Goal: Task Accomplishment & Management: Use online tool/utility

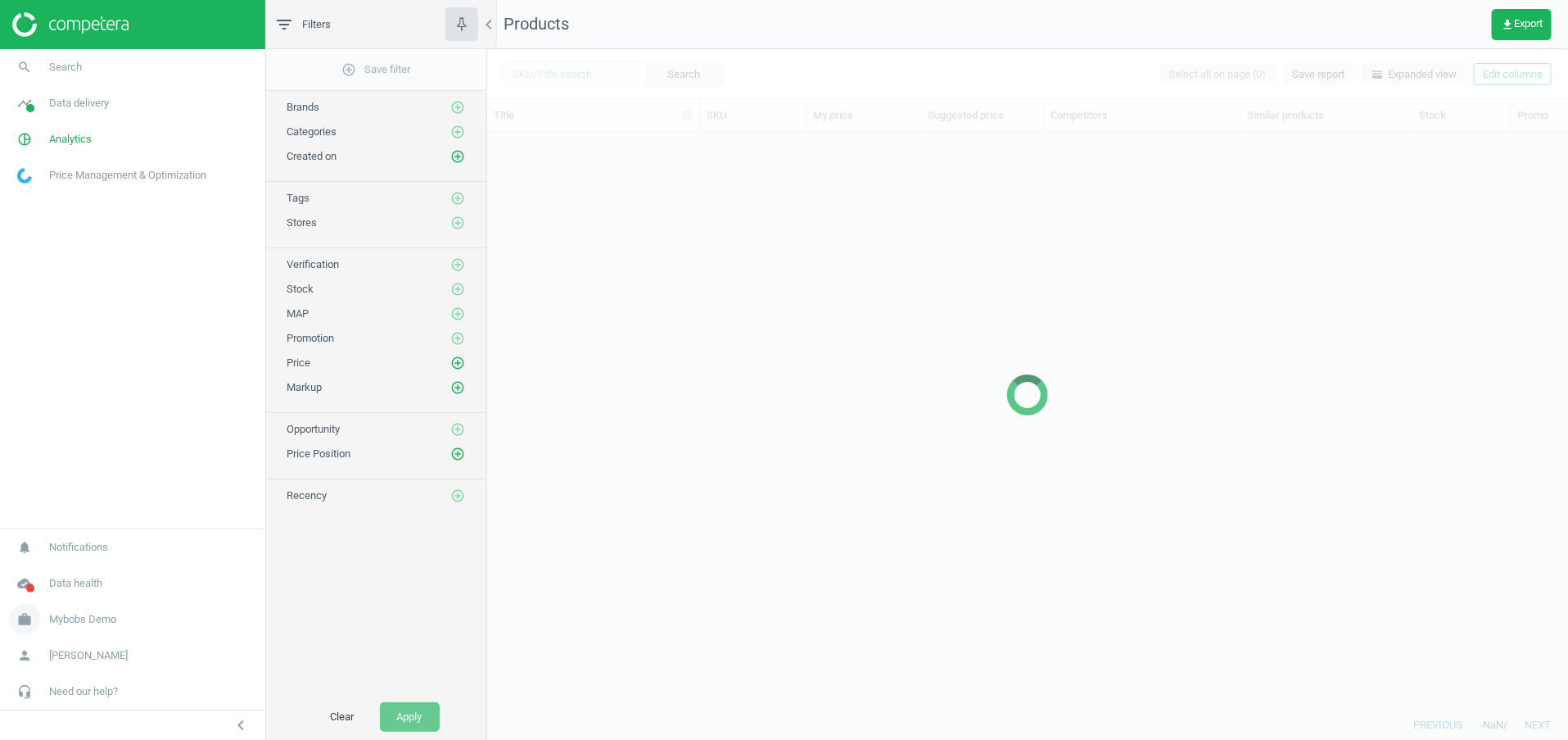
click at [82, 618] on span "Mybobs Demo" at bounding box center [83, 619] width 67 height 14
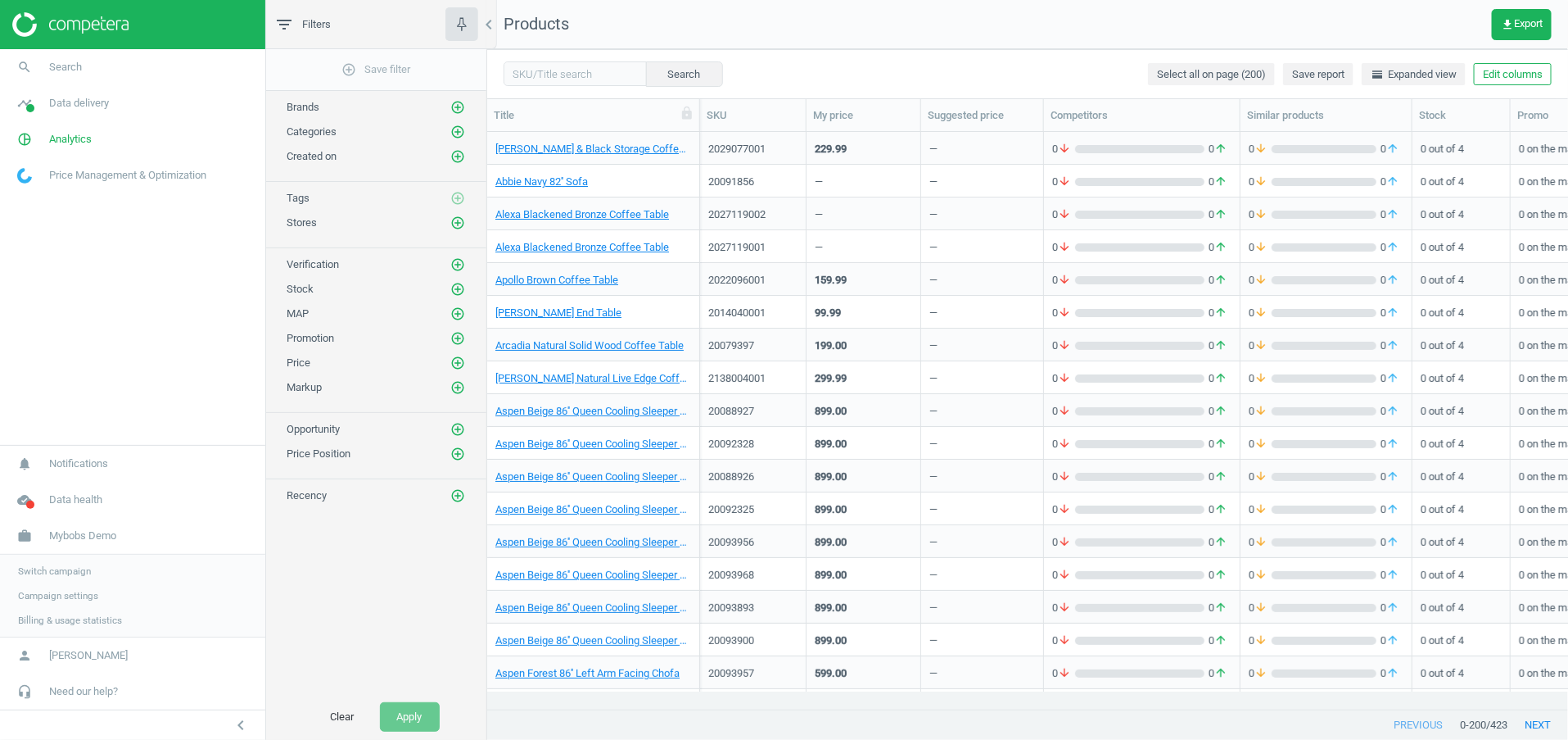
click at [80, 567] on span "Switch campaign" at bounding box center [54, 571] width 72 height 13
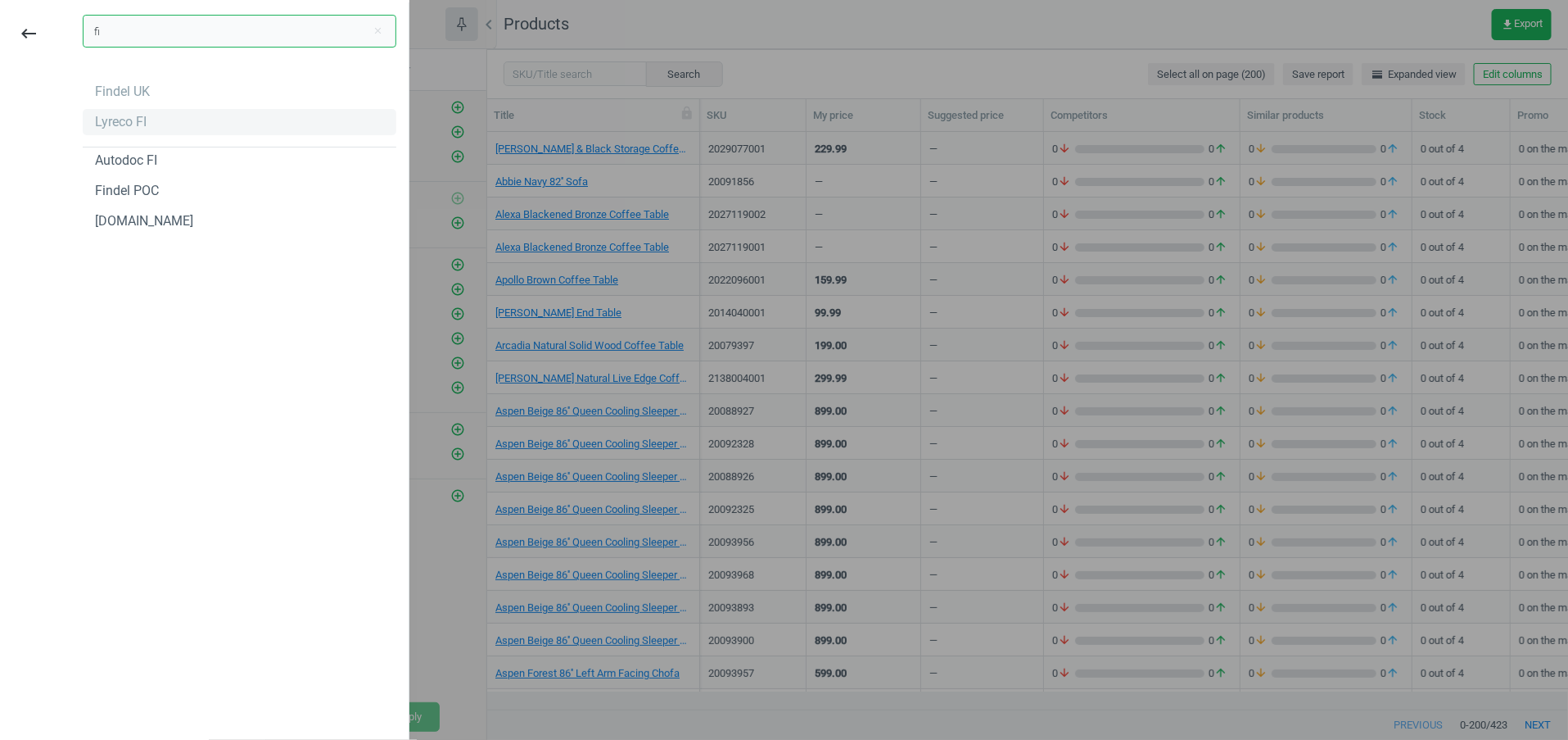
type input "fi"
click at [134, 125] on div "Lyreco FI" at bounding box center [121, 122] width 51 height 18
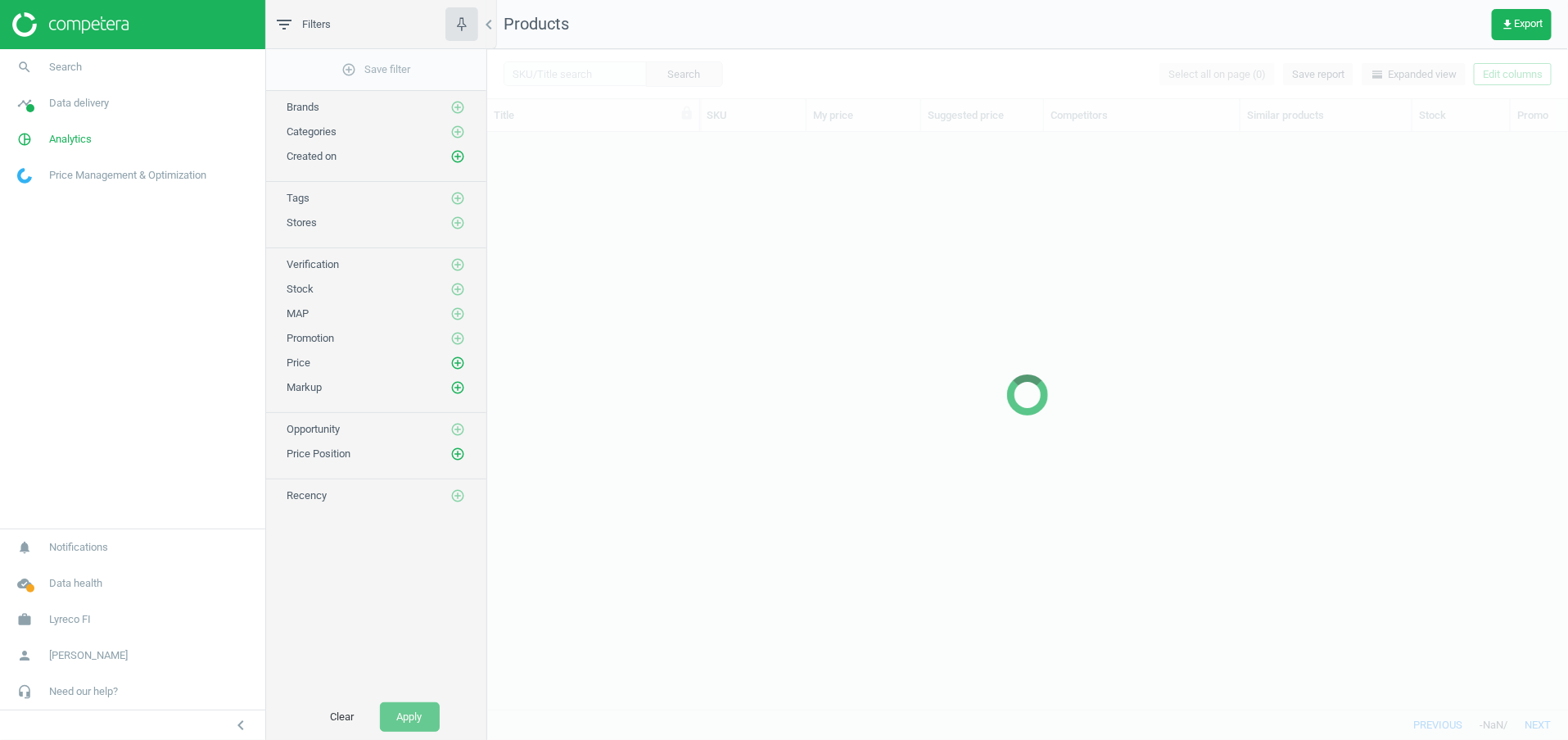
scroll to position [541, 1062]
click at [86, 134] on span "Analytics" at bounding box center [71, 138] width 43 height 14
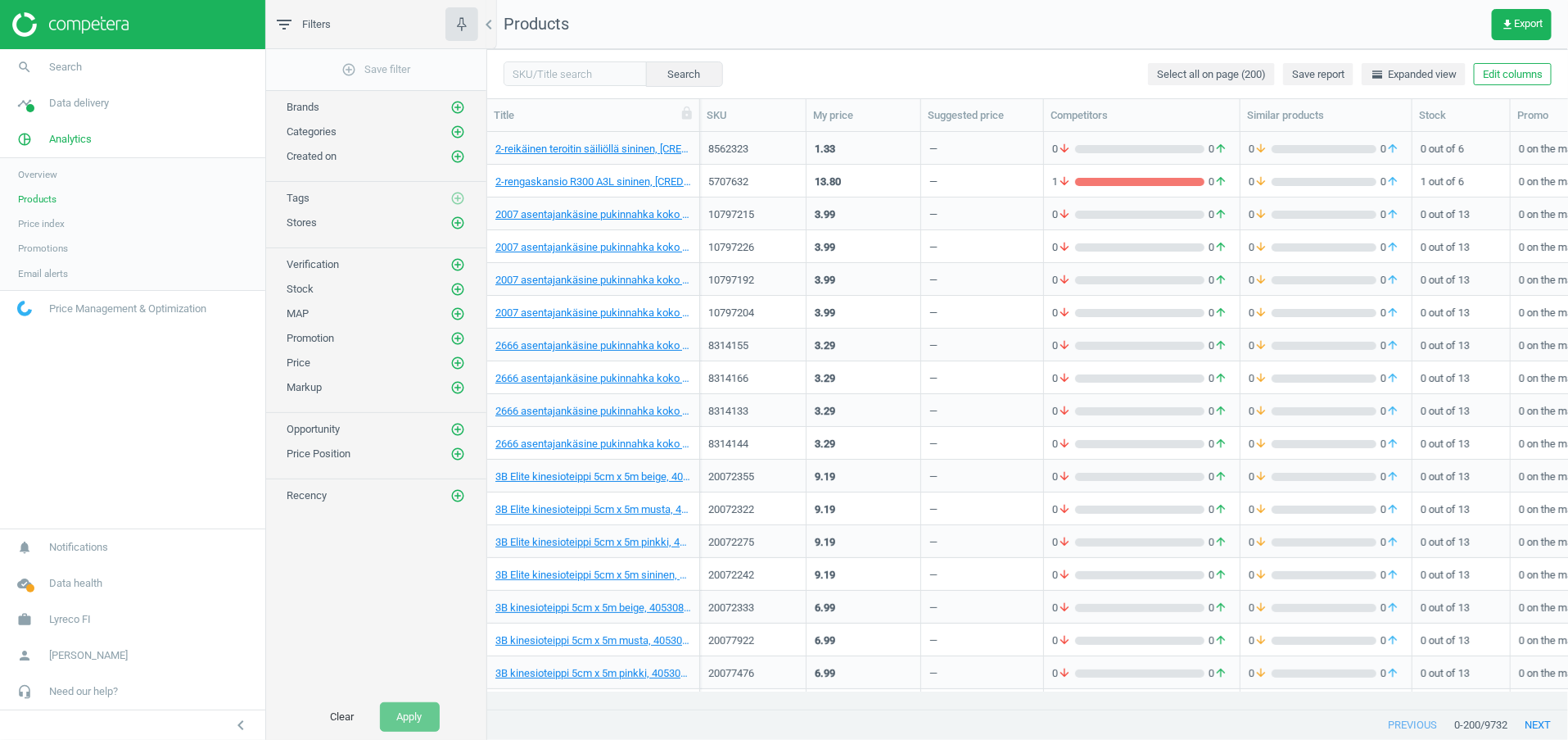
click at [54, 187] on link "Products" at bounding box center [132, 199] width 265 height 25
click at [91, 108] on span "Data delivery" at bounding box center [79, 103] width 60 height 14
click at [18, 349] on icon "pie_chart_outlined" at bounding box center [24, 346] width 31 height 31
click at [35, 247] on span "Promotions" at bounding box center [43, 248] width 50 height 13
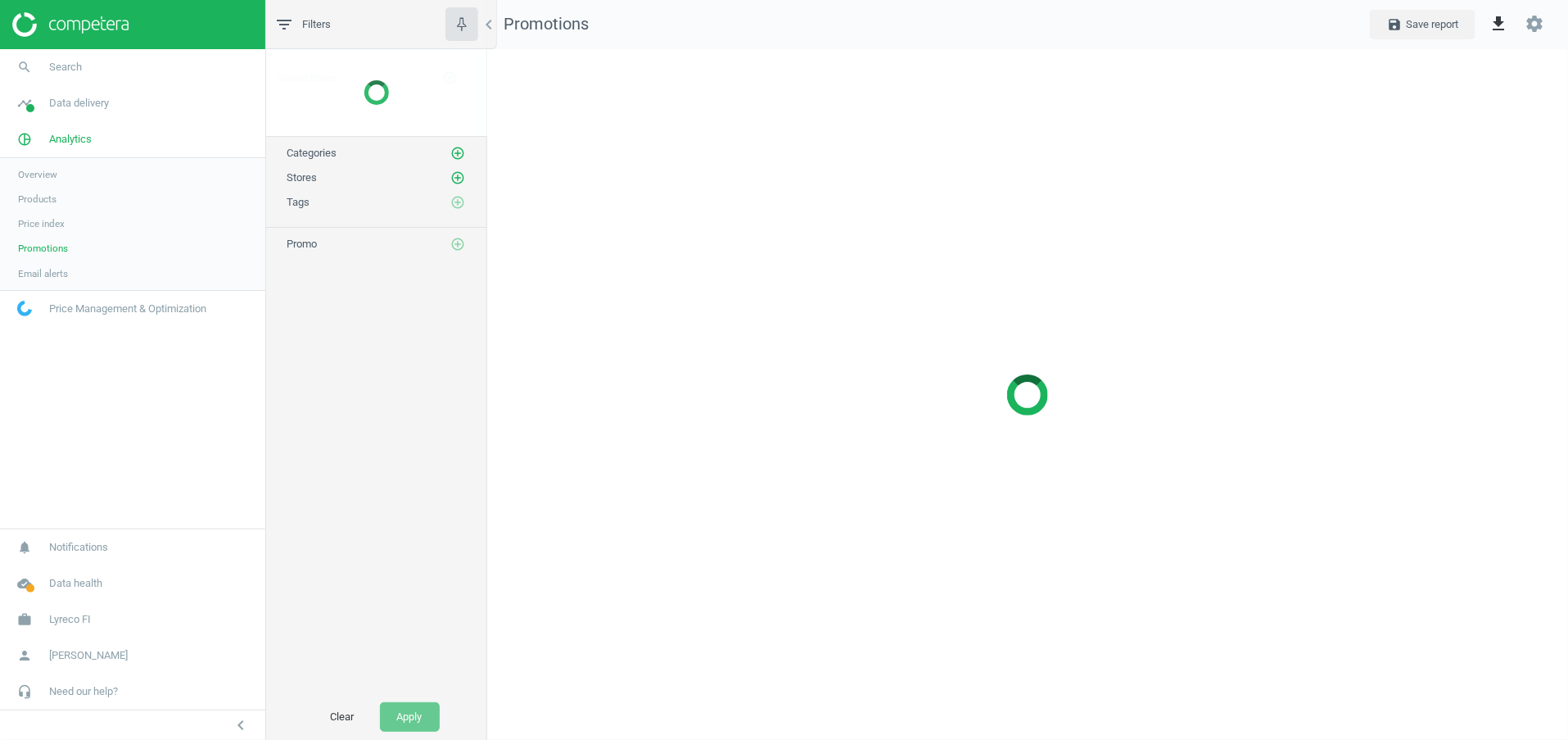
scroll to position [729, 1120]
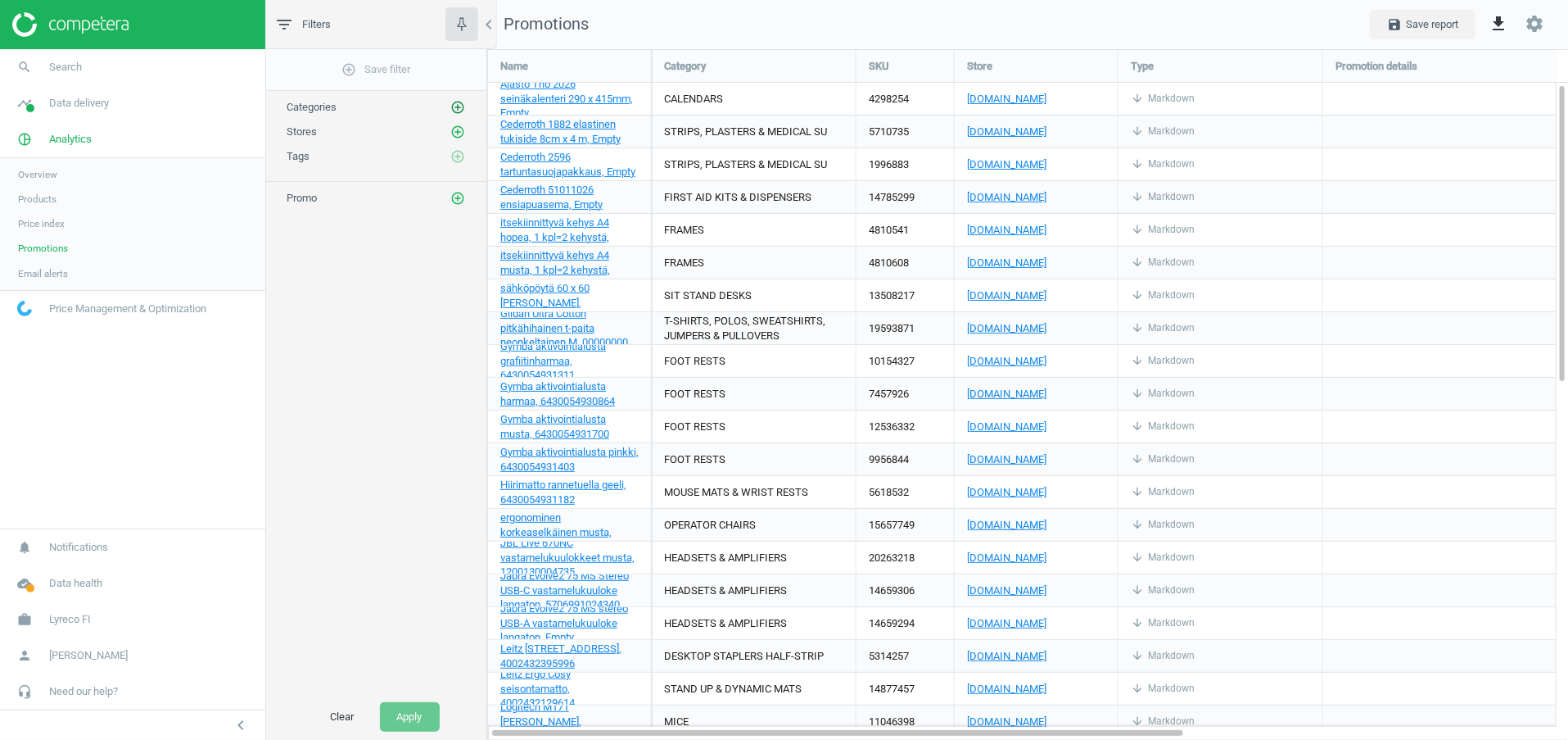
click at [460, 108] on icon "add_circle_outline" at bounding box center [458, 107] width 14 height 14
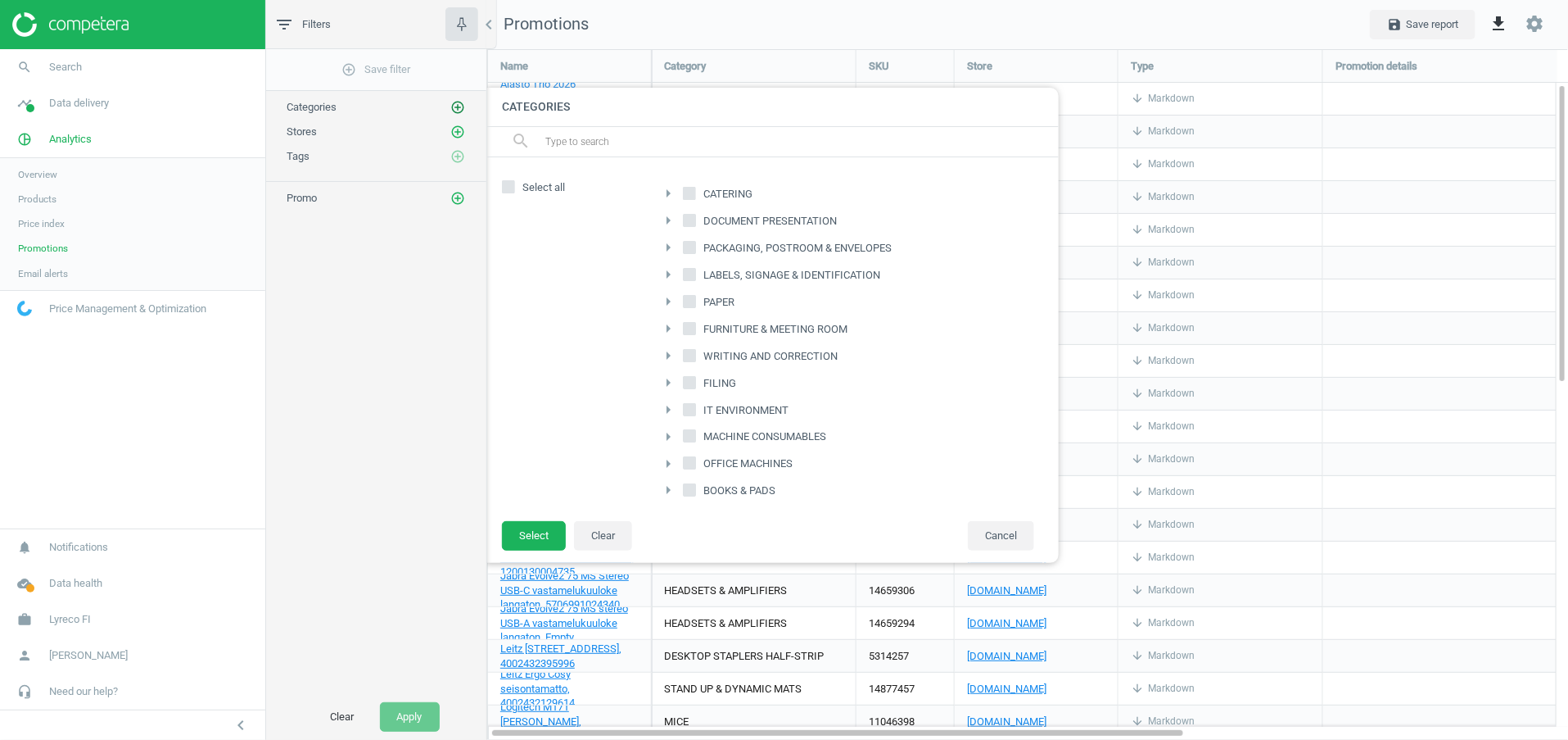
click at [460, 108] on icon "add_circle_outline" at bounding box center [458, 107] width 14 height 14
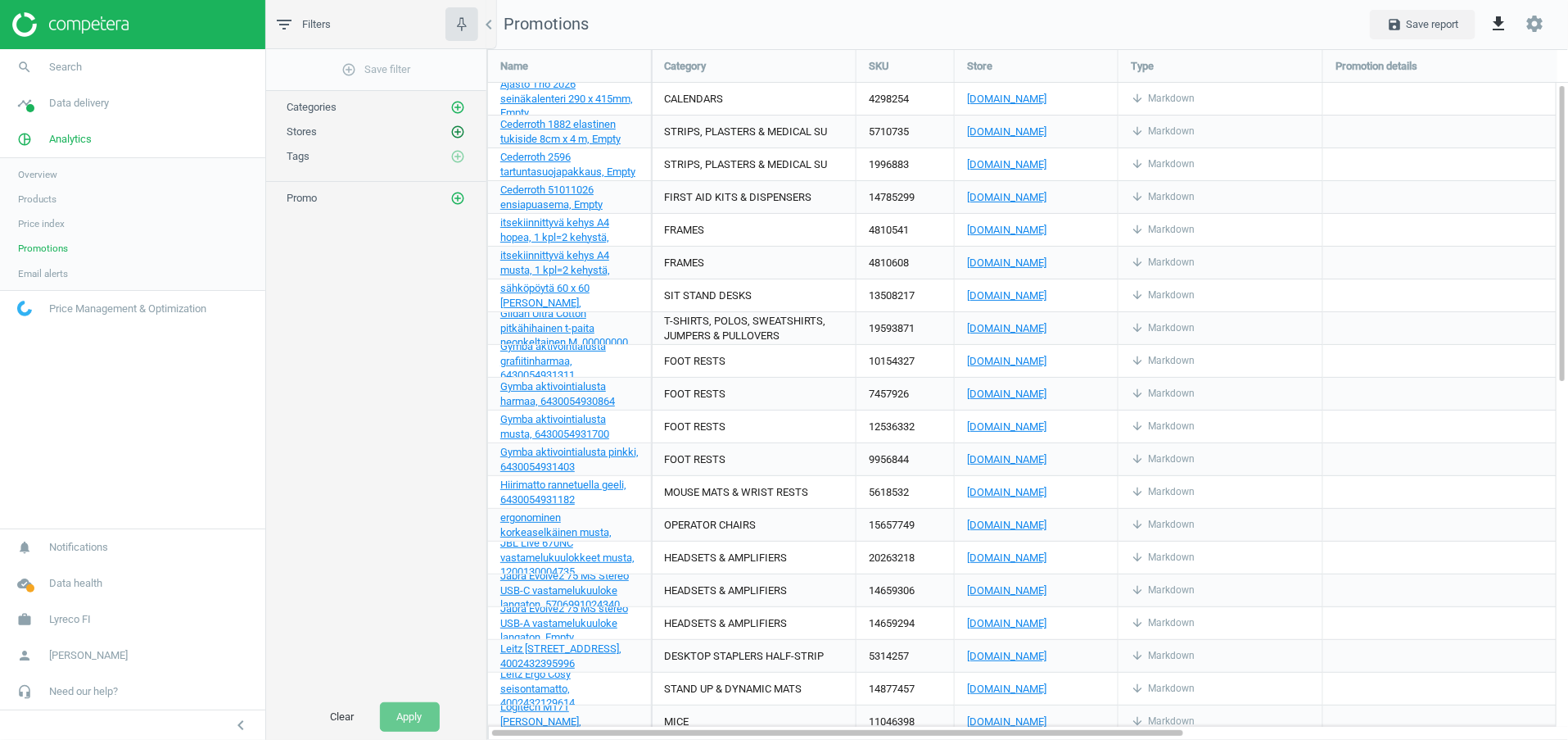
click at [462, 133] on icon "add_circle_outline" at bounding box center [458, 132] width 14 height 14
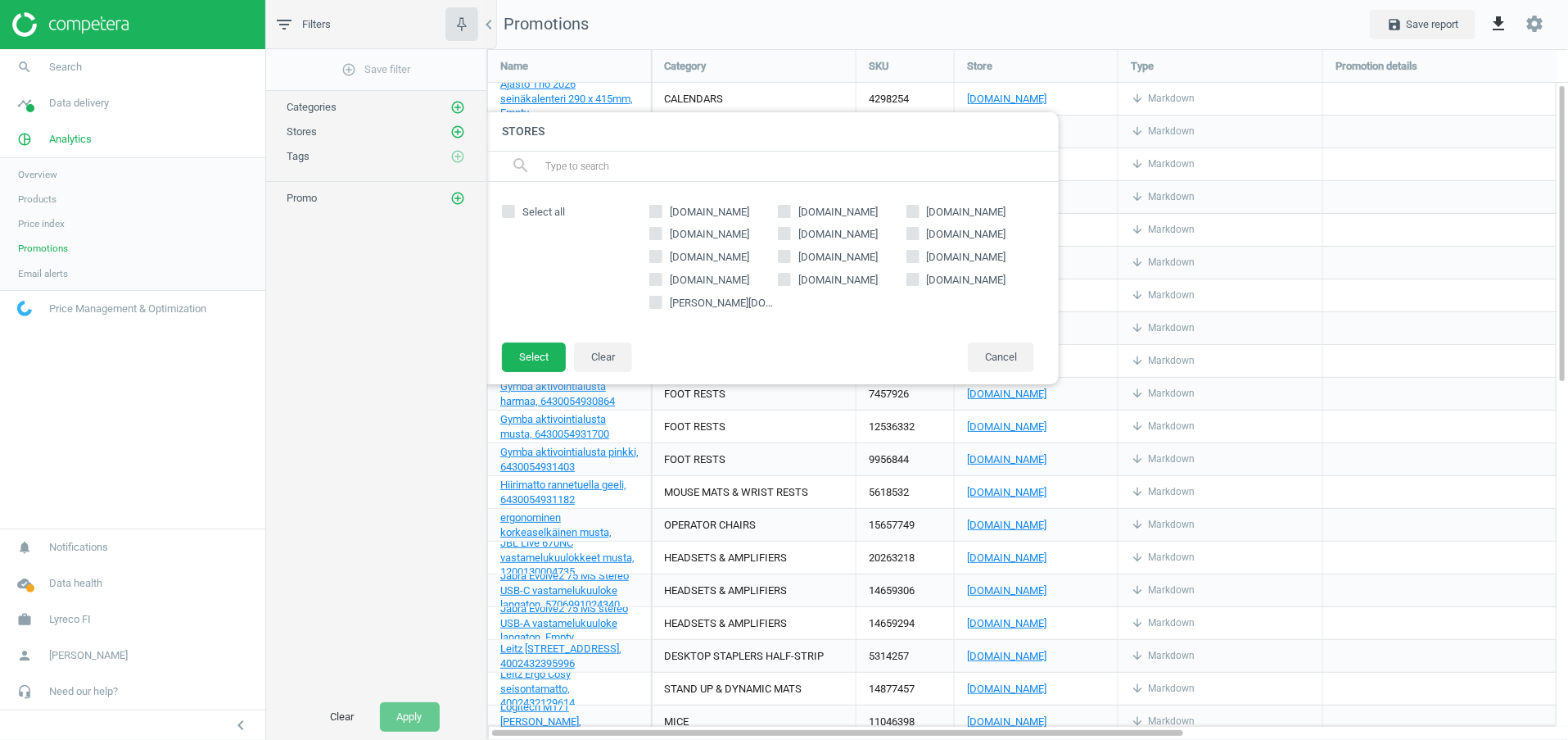
click at [910, 256] on input "[DOMAIN_NAME]" at bounding box center [912, 257] width 10 height 10
checkbox input "true"
click at [527, 358] on button "Select" at bounding box center [534, 357] width 64 height 30
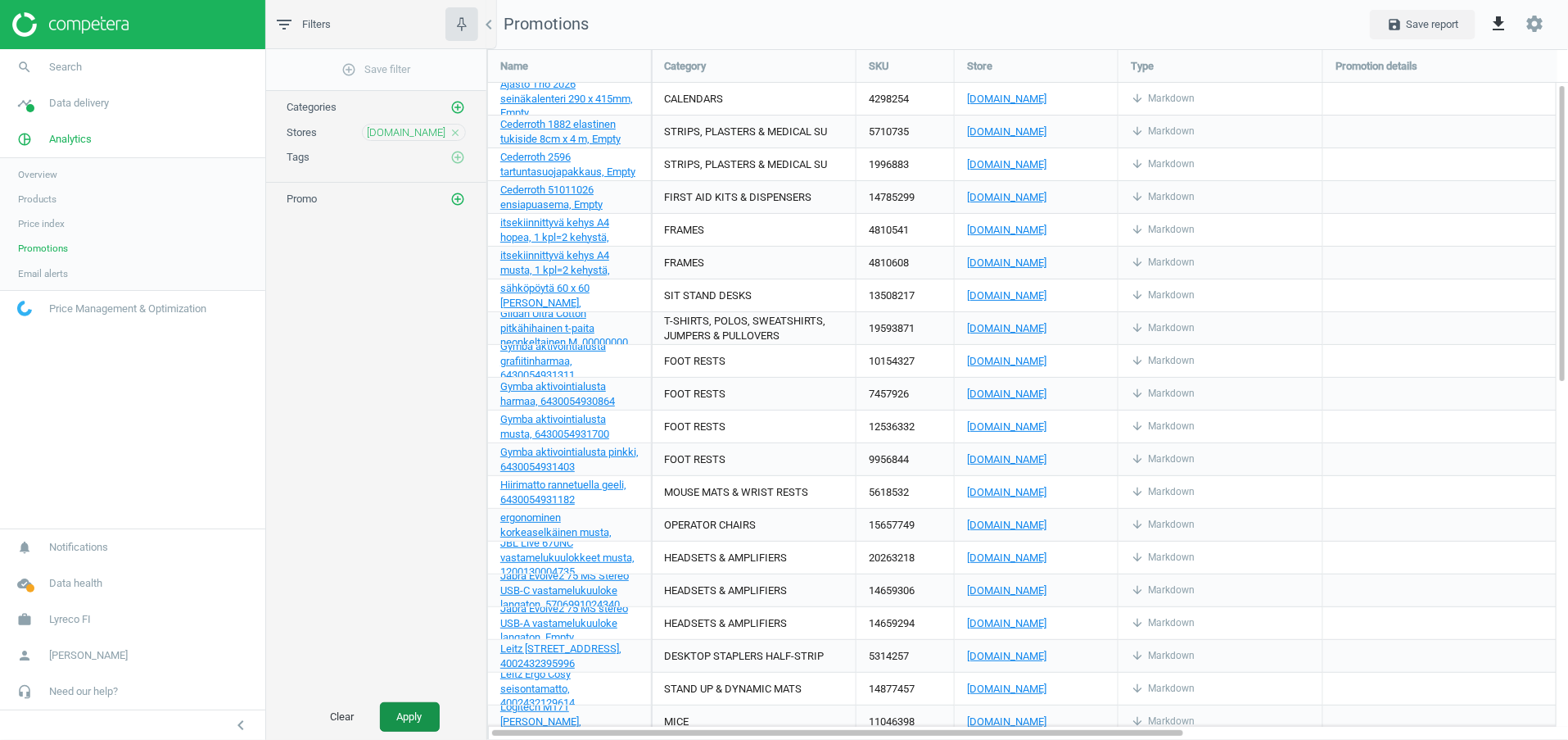
click at [416, 712] on button "Apply" at bounding box center [410, 716] width 60 height 30
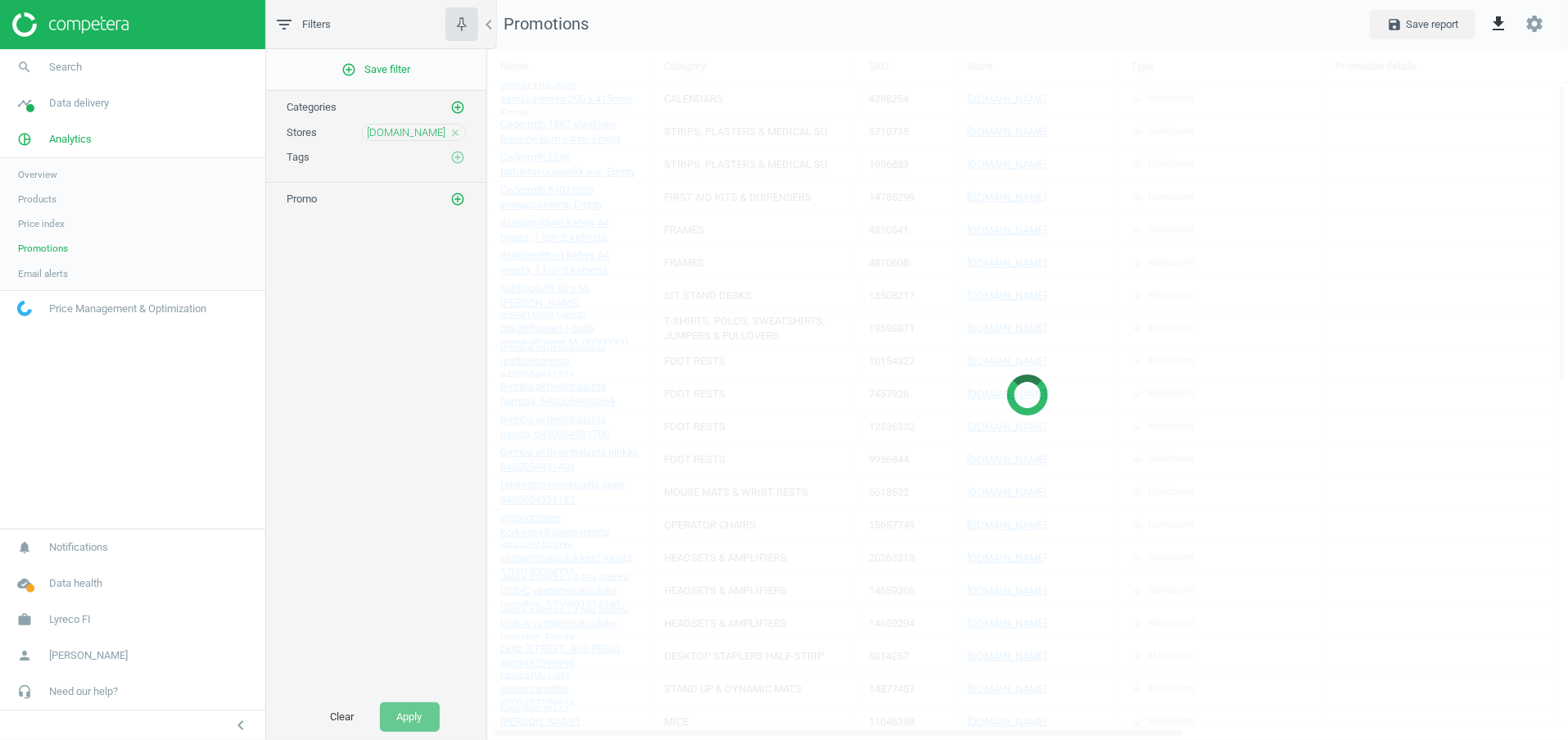
scroll to position [9, 9]
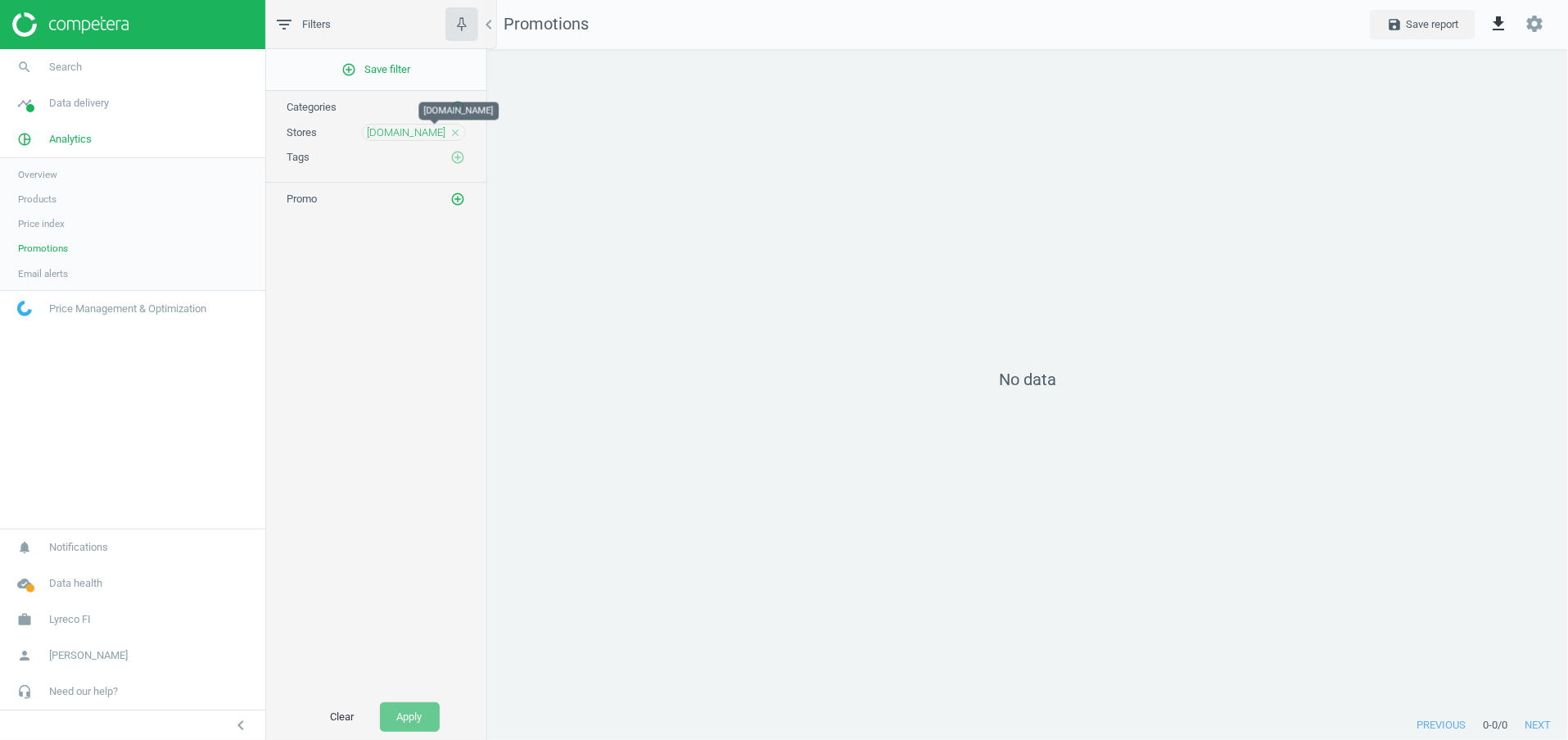
click at [439, 132] on span "[DOMAIN_NAME]" at bounding box center [406, 132] width 78 height 14
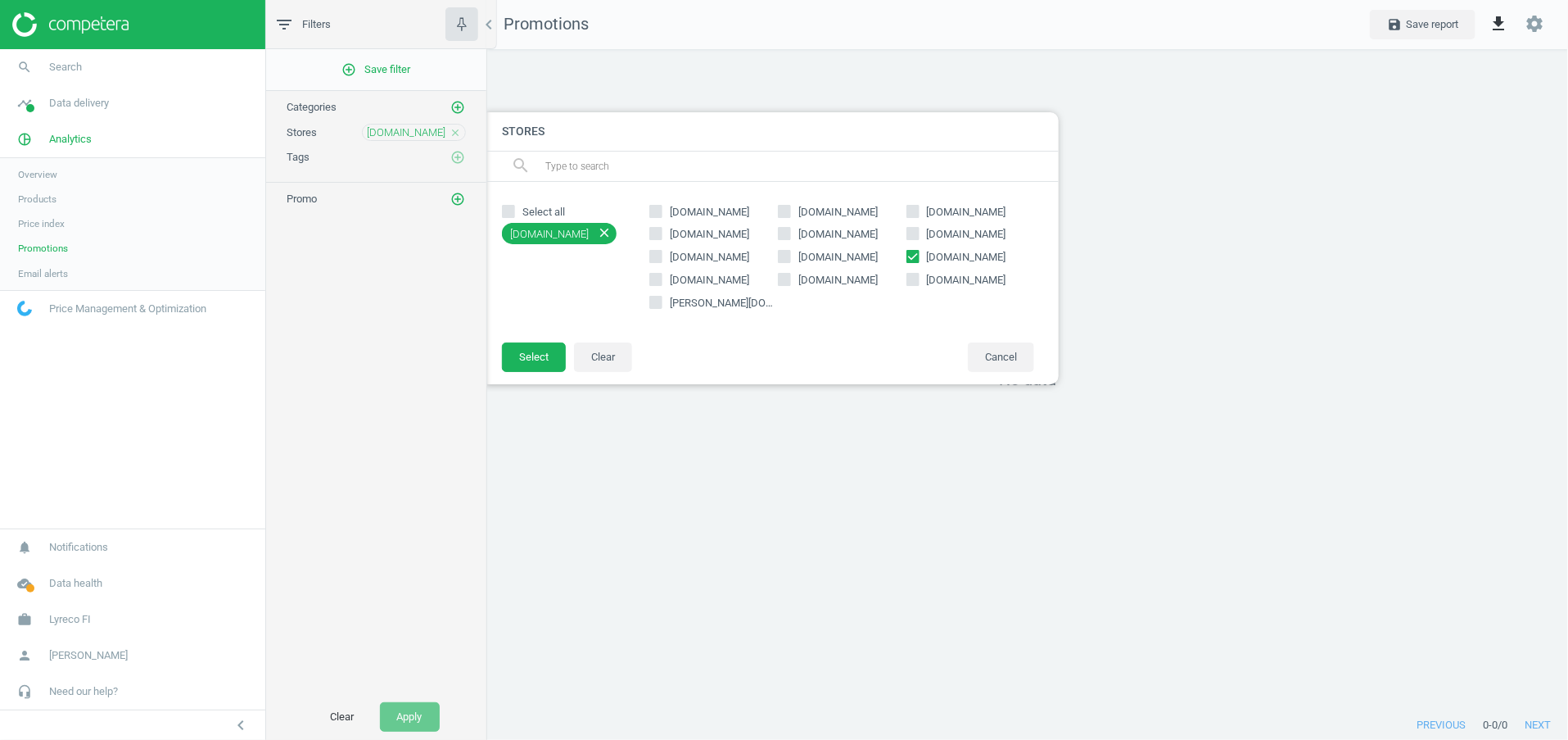
click at [788, 236] on input "[DOMAIN_NAME]" at bounding box center [784, 234] width 10 height 10
checkbox input "true"
click at [523, 360] on button "Select" at bounding box center [534, 357] width 64 height 30
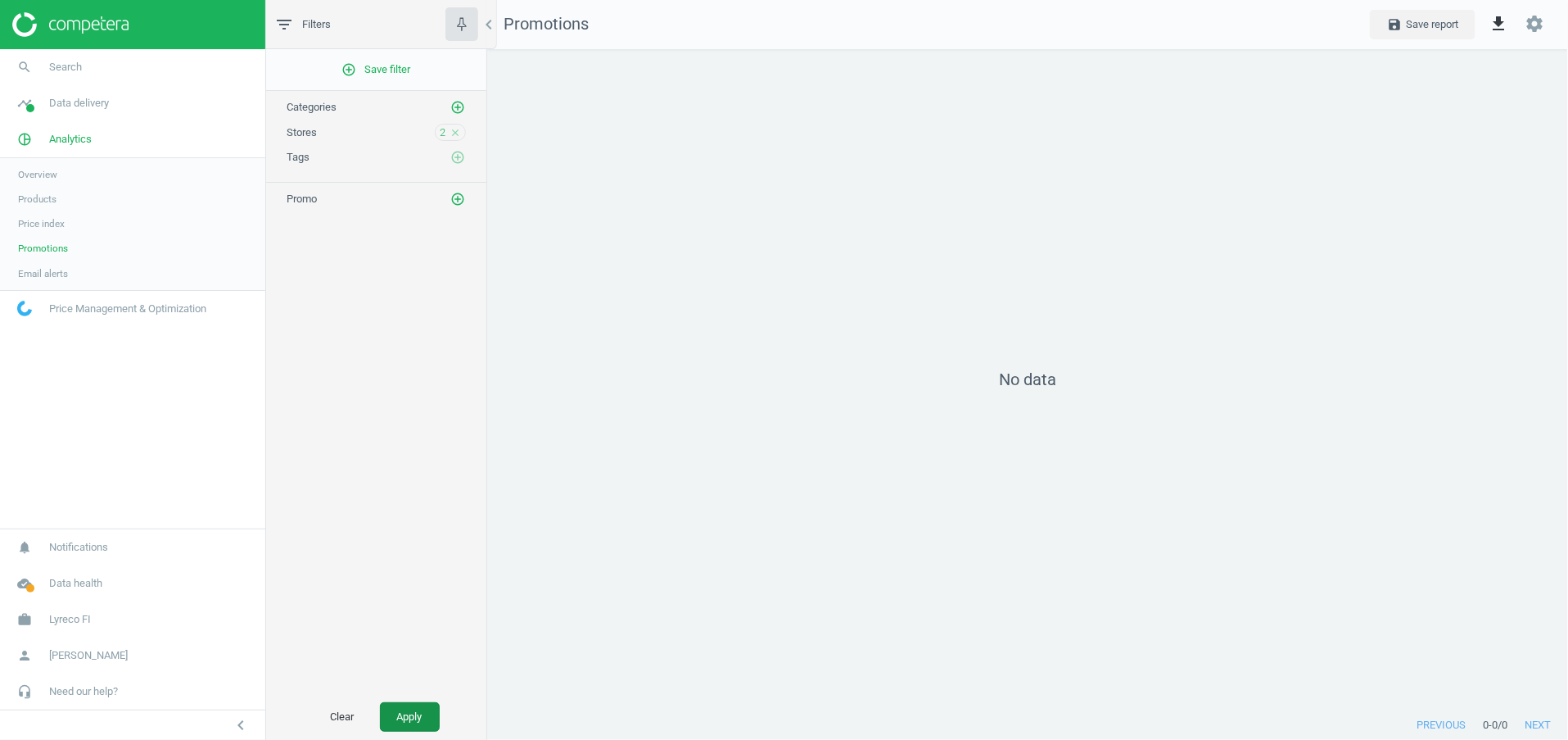
click at [416, 708] on button "Apply" at bounding box center [410, 716] width 60 height 30
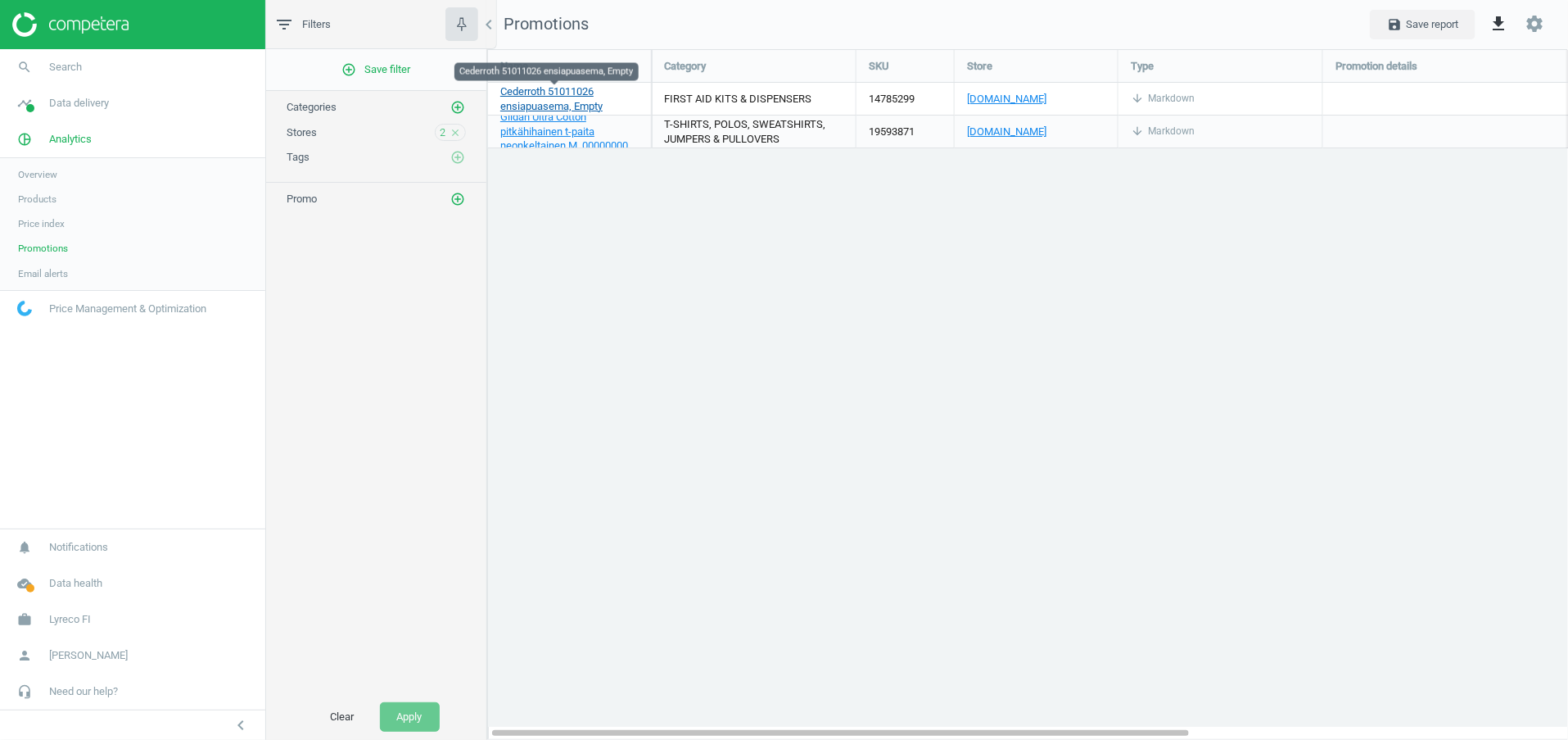
click at [550, 101] on span "Cederroth 51011026 ensiapuasema, Empty" at bounding box center [551, 98] width 102 height 27
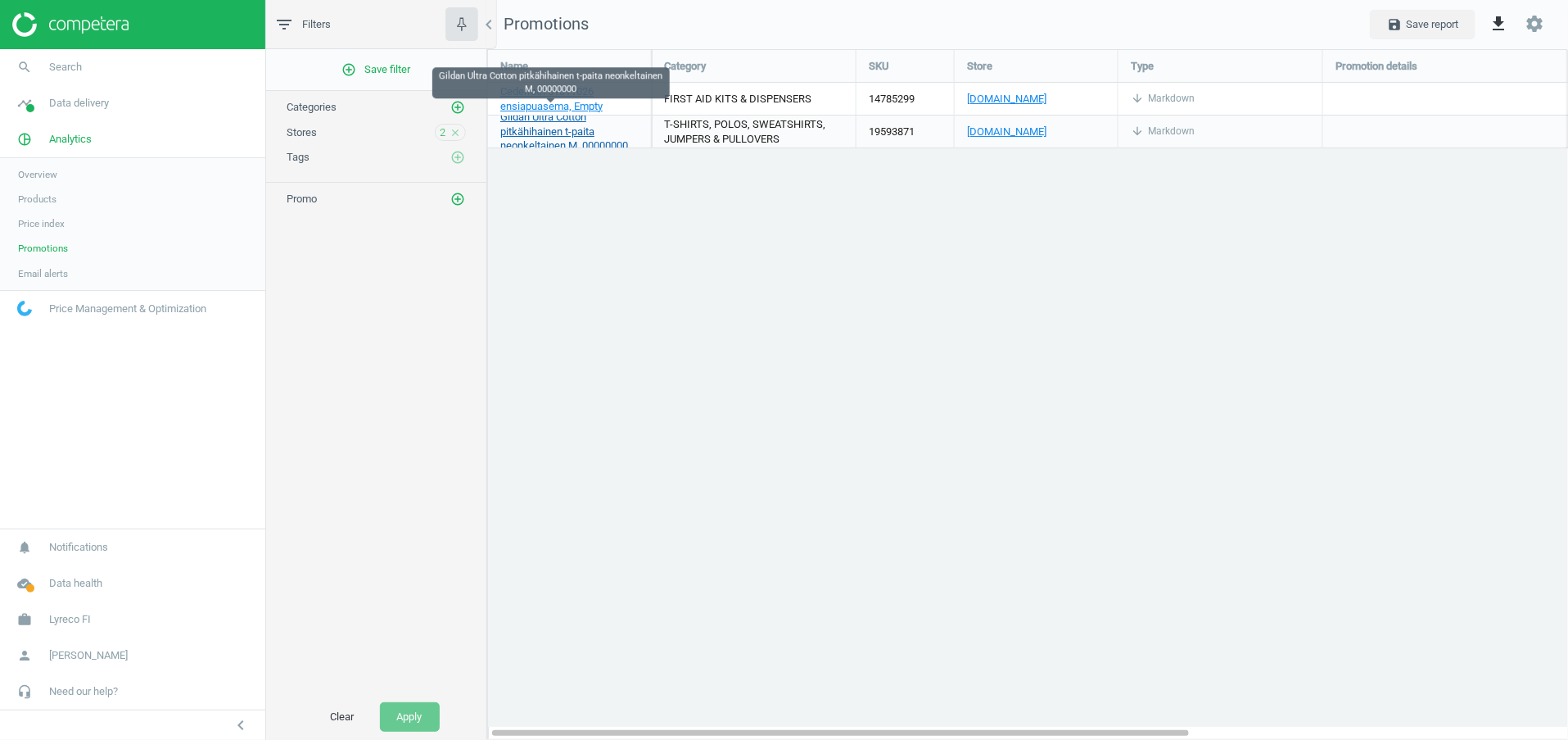
click at [523, 125] on span "Gildan Ultra Cotton pitkähihainen t-paita neonkeltainen M, 00000000" at bounding box center [564, 132] width 128 height 42
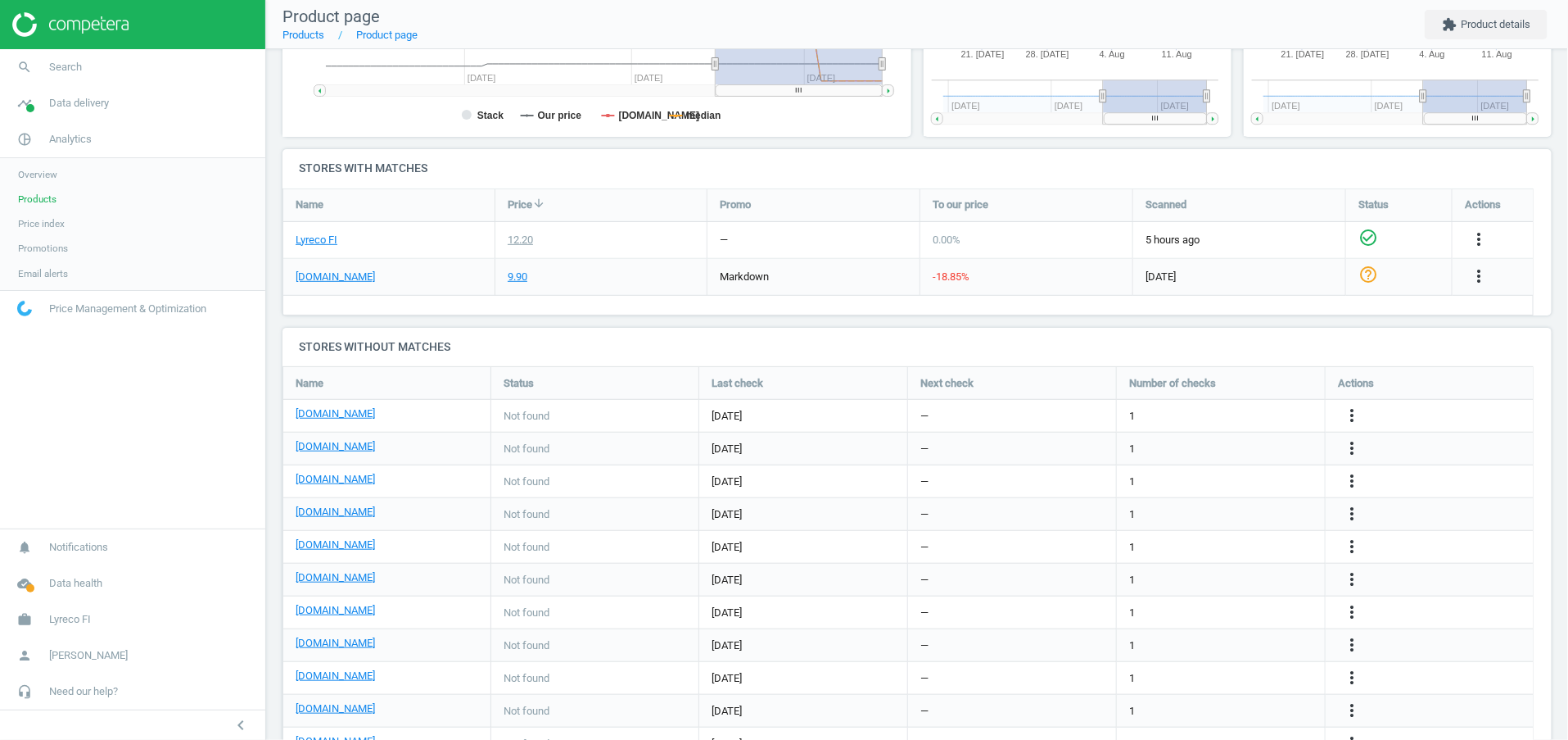
click at [305, 266] on div "[DOMAIN_NAME]" at bounding box center [389, 278] width 212 height 36
click at [315, 280] on link "[DOMAIN_NAME]" at bounding box center [335, 277] width 79 height 14
click at [1484, 275] on icon "more_vert" at bounding box center [1478, 276] width 20 height 20
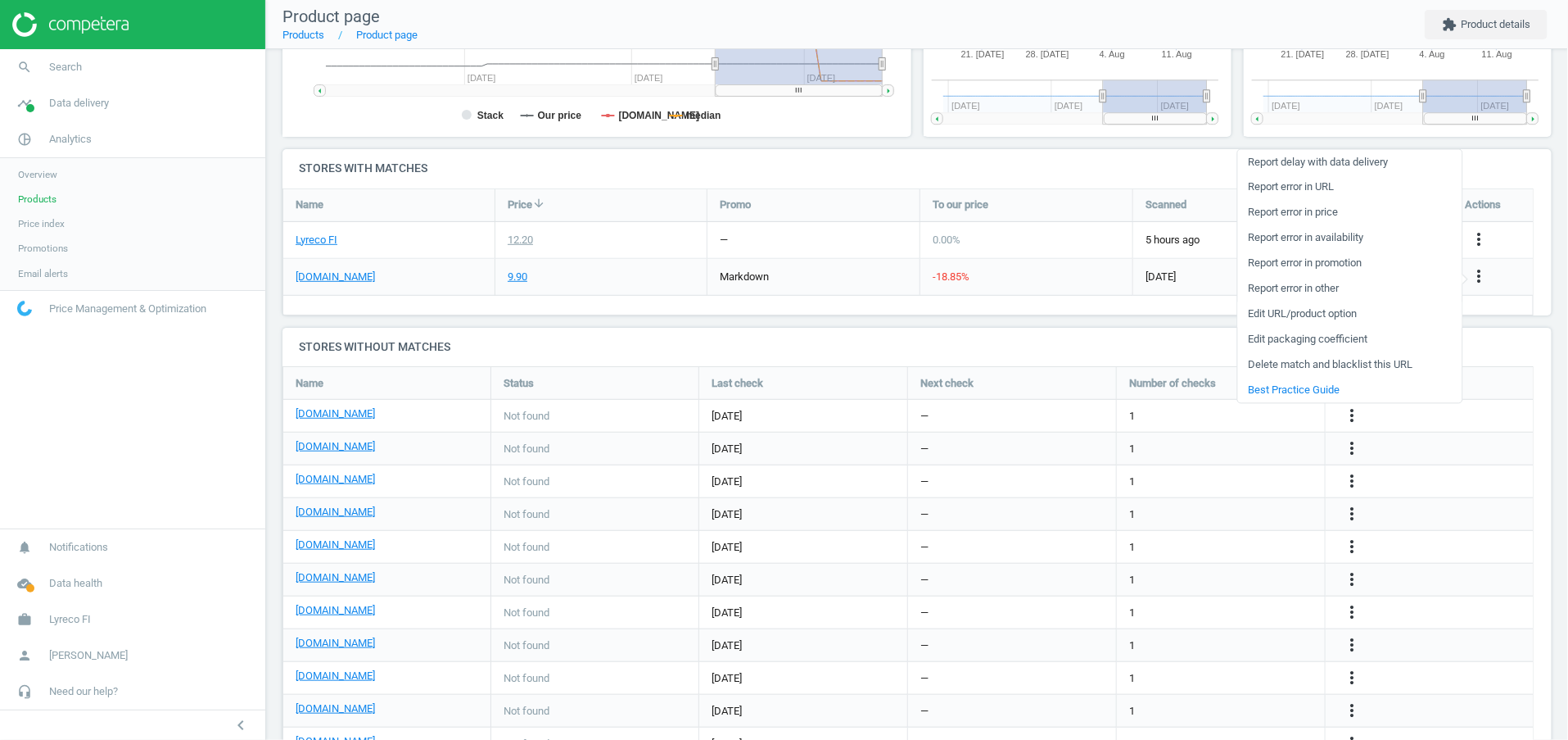
click at [1334, 318] on link "Edit URL/product option" at bounding box center [1349, 314] width 224 height 26
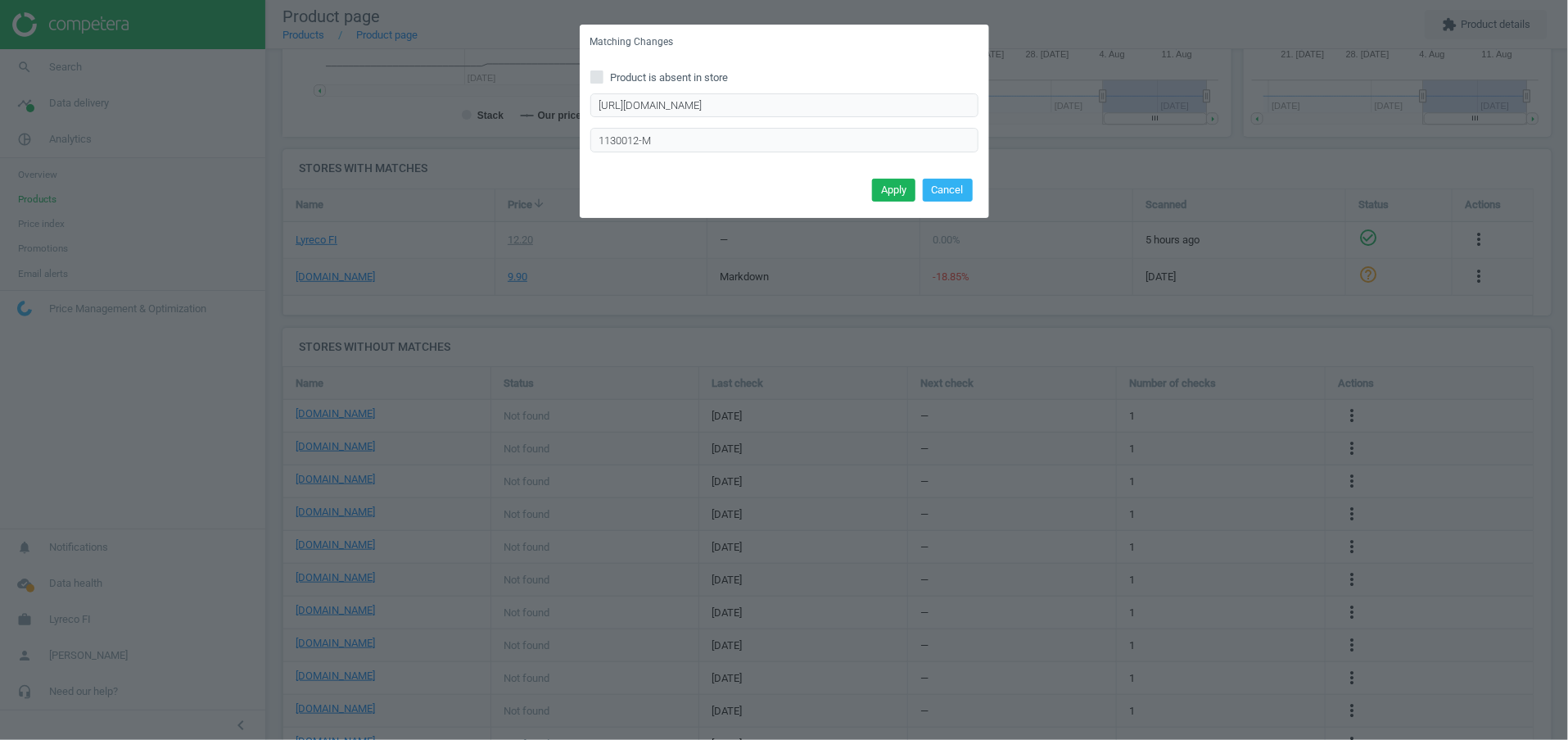
click at [1103, 137] on div "Matching Changes Product is absent in store https://www.tools.fi/pitkahihainen-…" at bounding box center [784, 370] width 1568 height 740
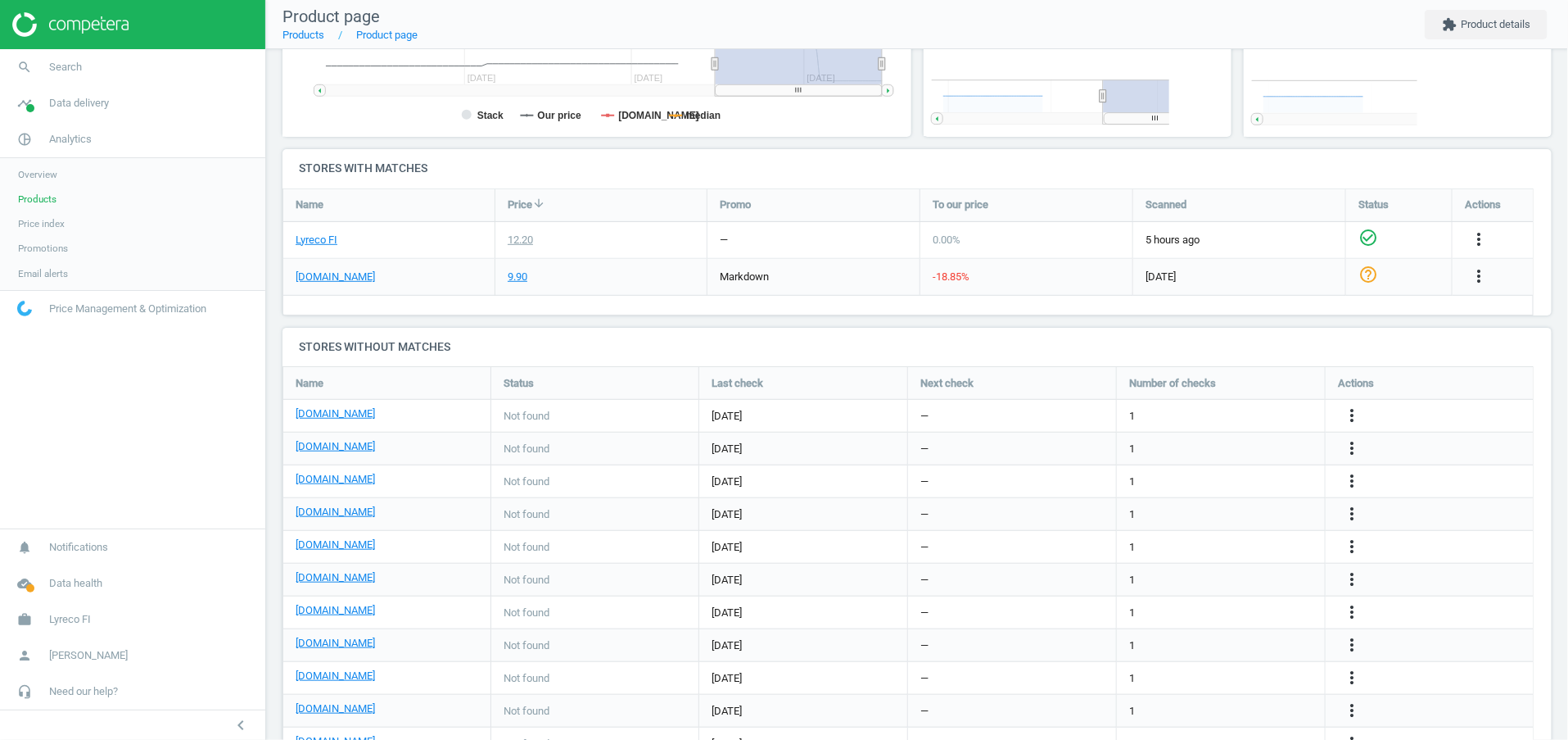
scroll to position [166, 1290]
click at [1476, 278] on icon "more_vert" at bounding box center [1478, 276] width 20 height 20
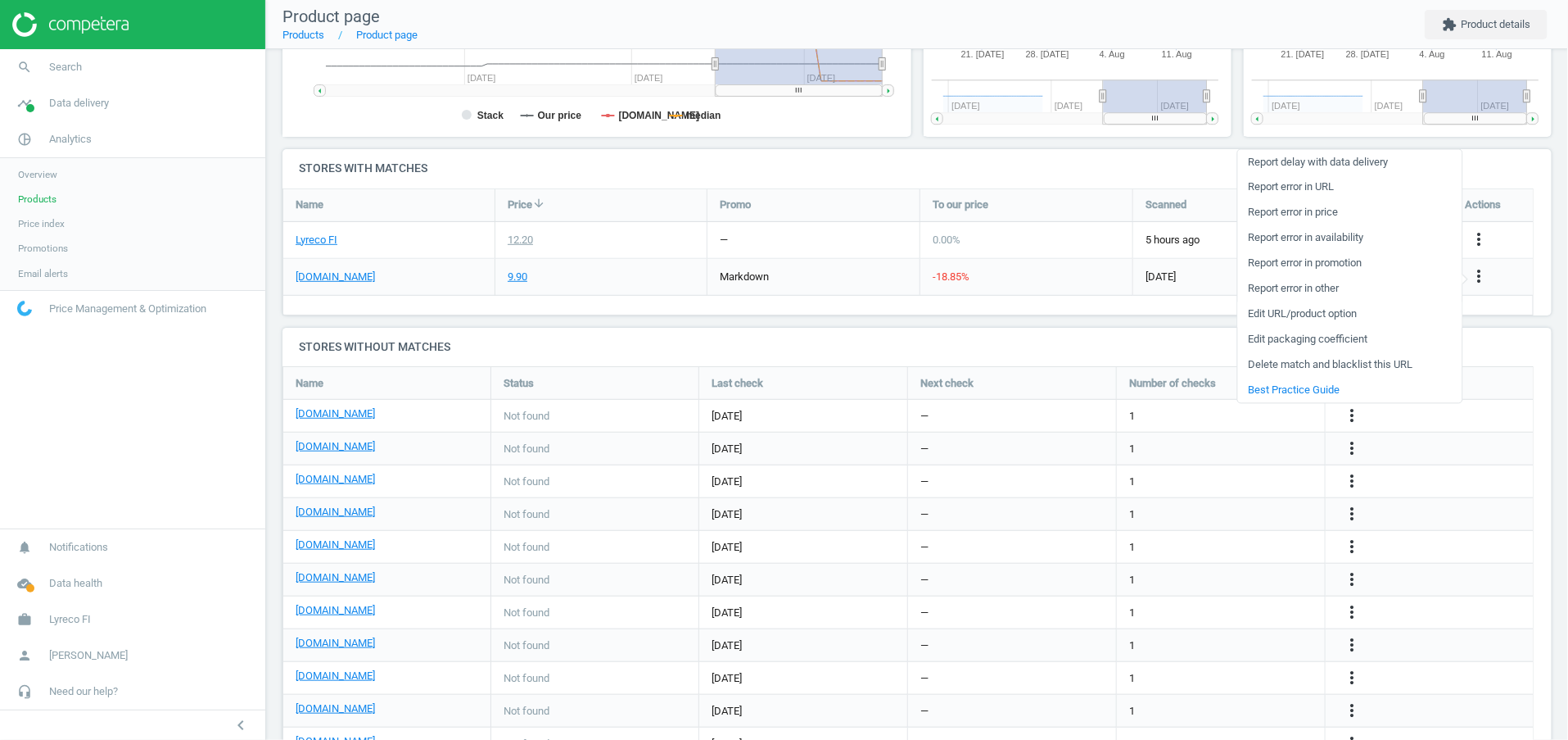
click at [1333, 310] on link "Edit URL/product option" at bounding box center [1349, 314] width 224 height 26
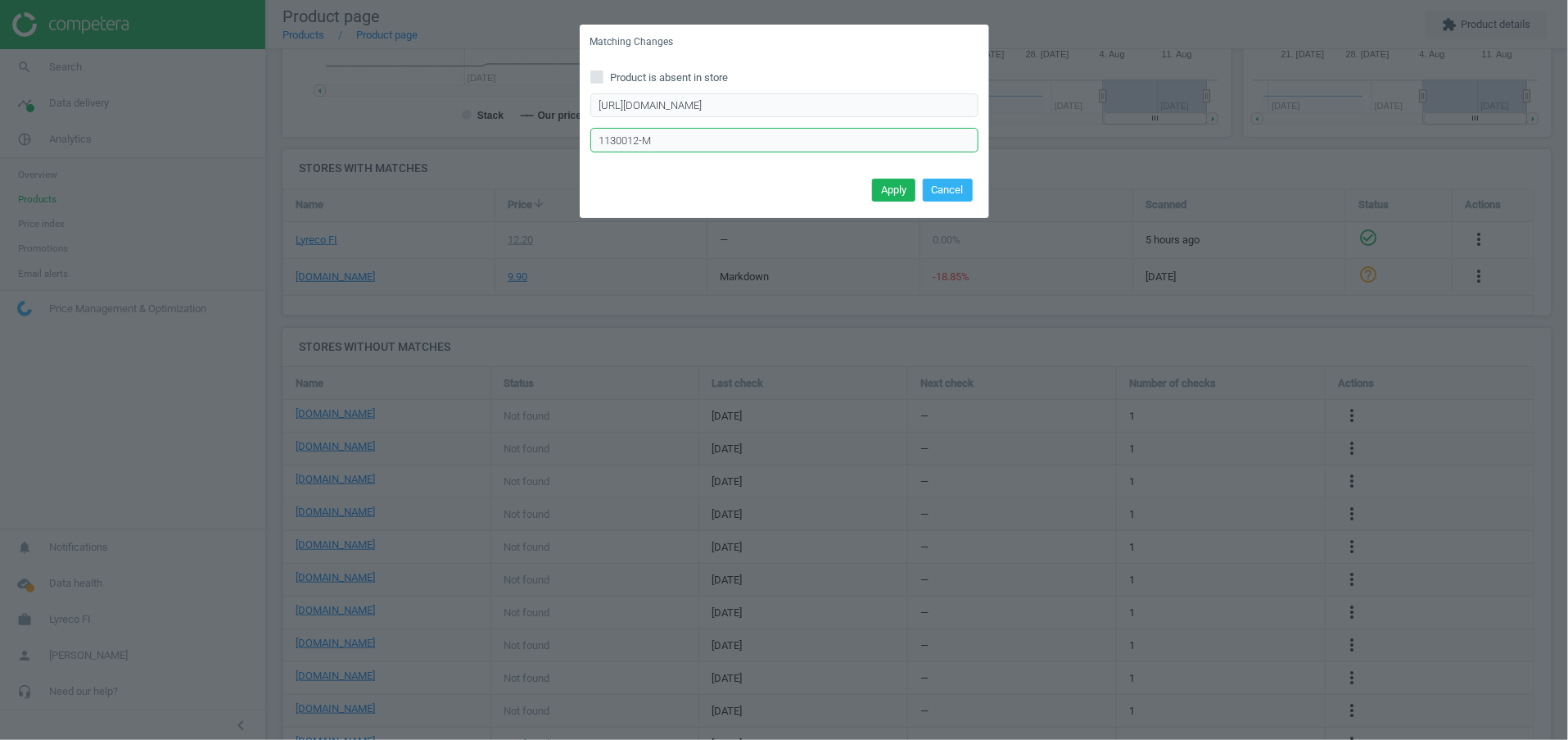
click at [720, 150] on input "1130012-M" at bounding box center [784, 140] width 388 height 25
click at [1171, 119] on div "Matching Changes Product is absent in store https://www.tools.fi/pitkahihainen-…" at bounding box center [784, 370] width 1568 height 740
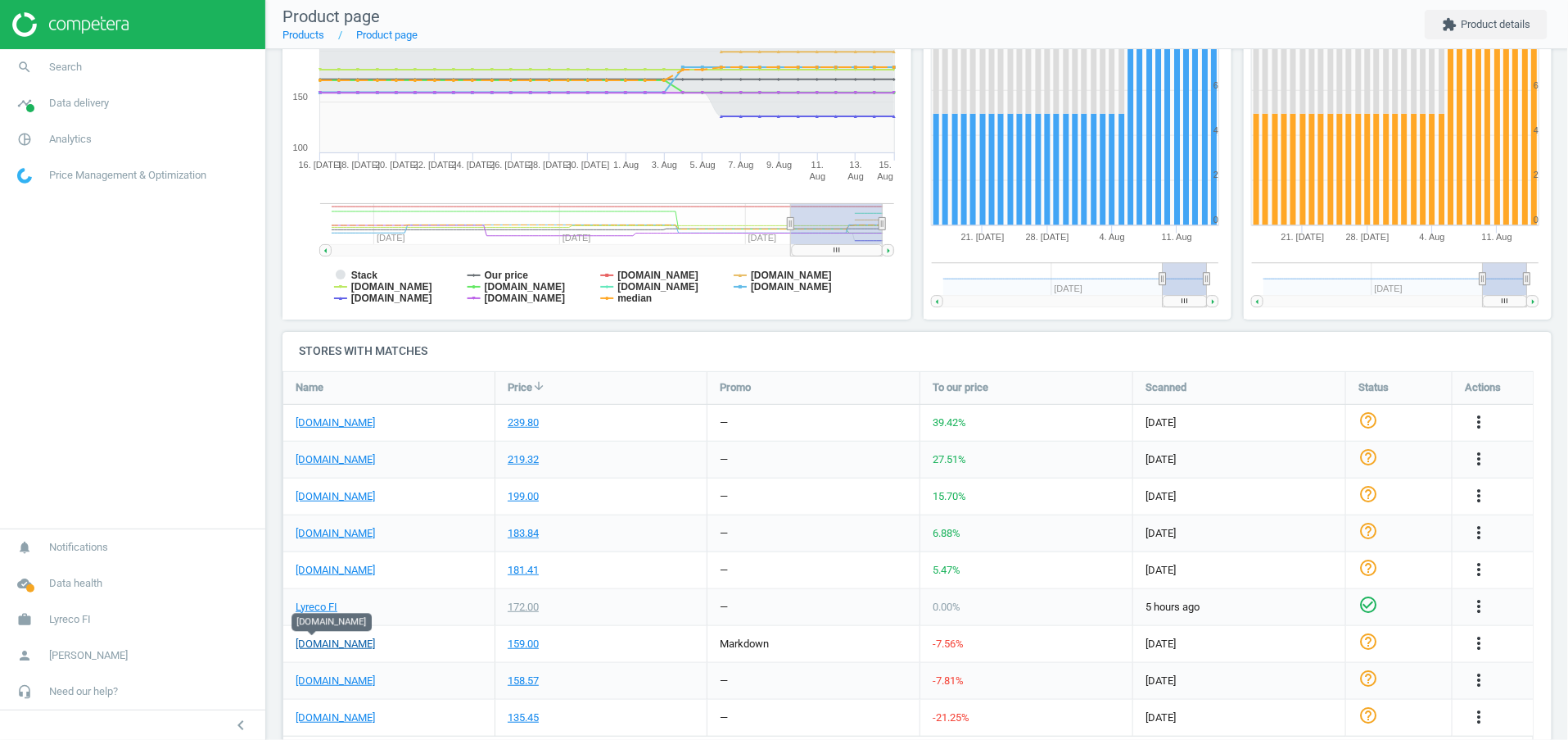
click at [313, 647] on link "[DOMAIN_NAME]" at bounding box center [335, 644] width 79 height 14
